Goal: Navigation & Orientation: Find specific page/section

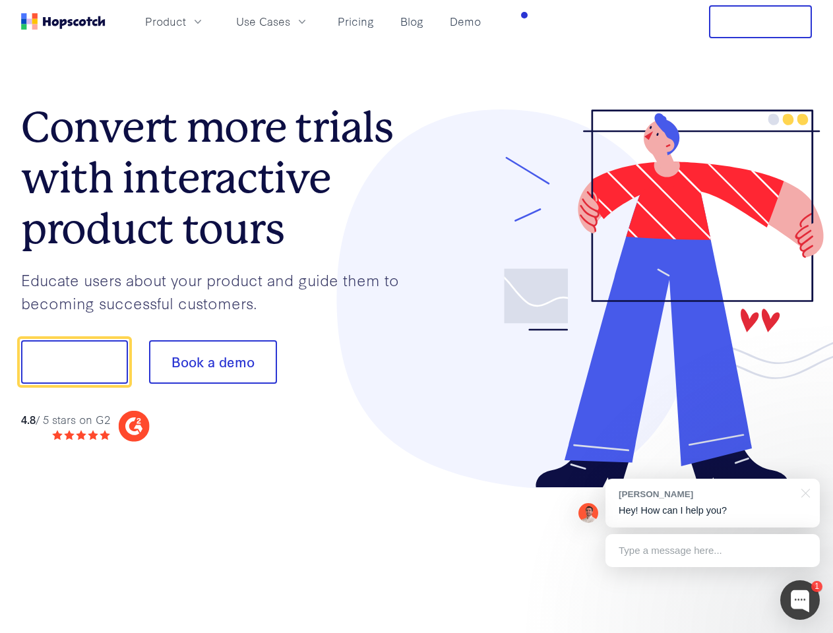
click at [417, 317] on div at bounding box center [615, 299] width 396 height 379
click at [186, 21] on span "Product" at bounding box center [165, 21] width 41 height 16
click at [290, 21] on span "Use Cases" at bounding box center [263, 21] width 54 height 16
click at [761, 22] on button "Free Trial" at bounding box center [760, 21] width 103 height 33
click at [74, 362] on button "Show me!" at bounding box center [74, 362] width 107 height 44
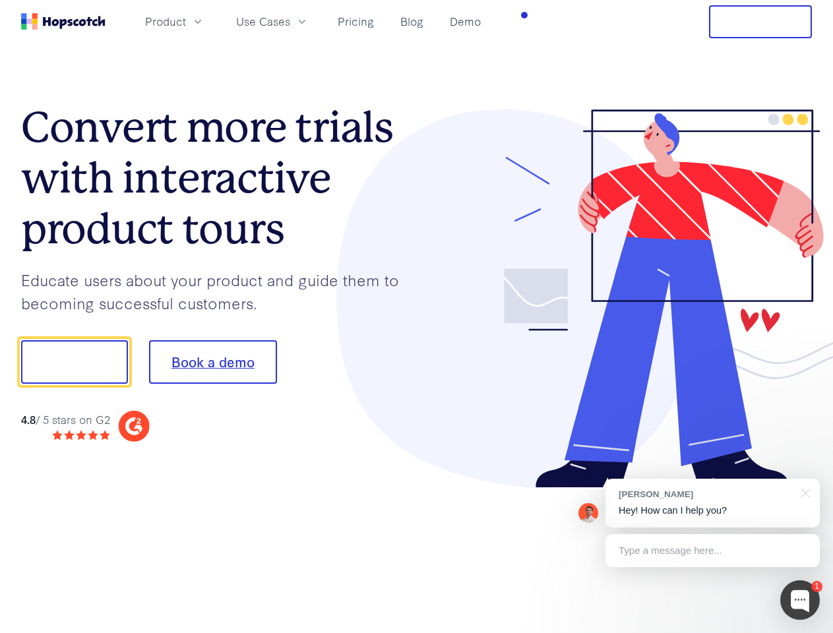
click at [212, 362] on button "Book a demo" at bounding box center [213, 362] width 128 height 44
click at [800, 600] on div at bounding box center [800, 600] width 40 height 40
click at [712, 503] on div "[PERSON_NAME] Hey! How can I help you?" at bounding box center [713, 503] width 214 height 49
click at [803, 492] on div at bounding box center [696, 361] width 247 height 440
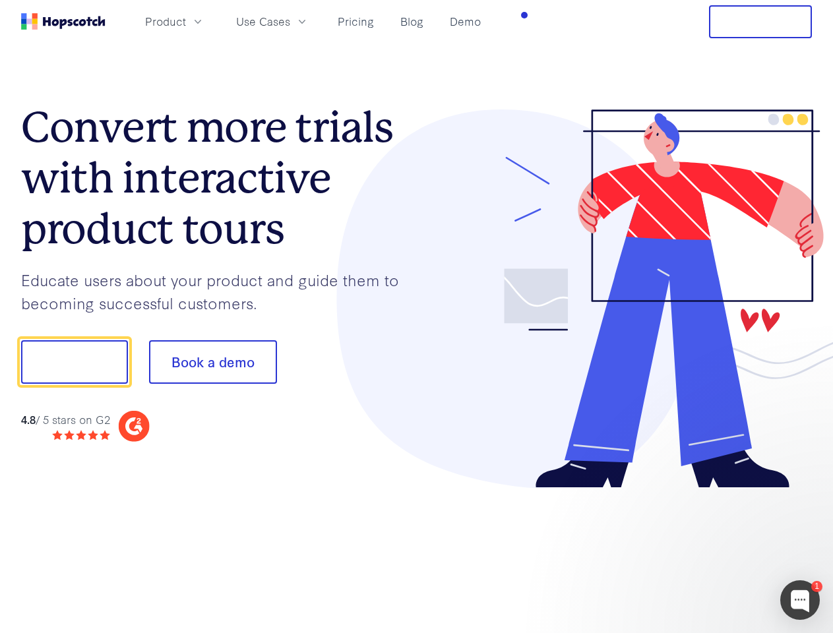
click at [712, 551] on div at bounding box center [696, 448] width 247 height 263
